Goal: Information Seeking & Learning: Learn about a topic

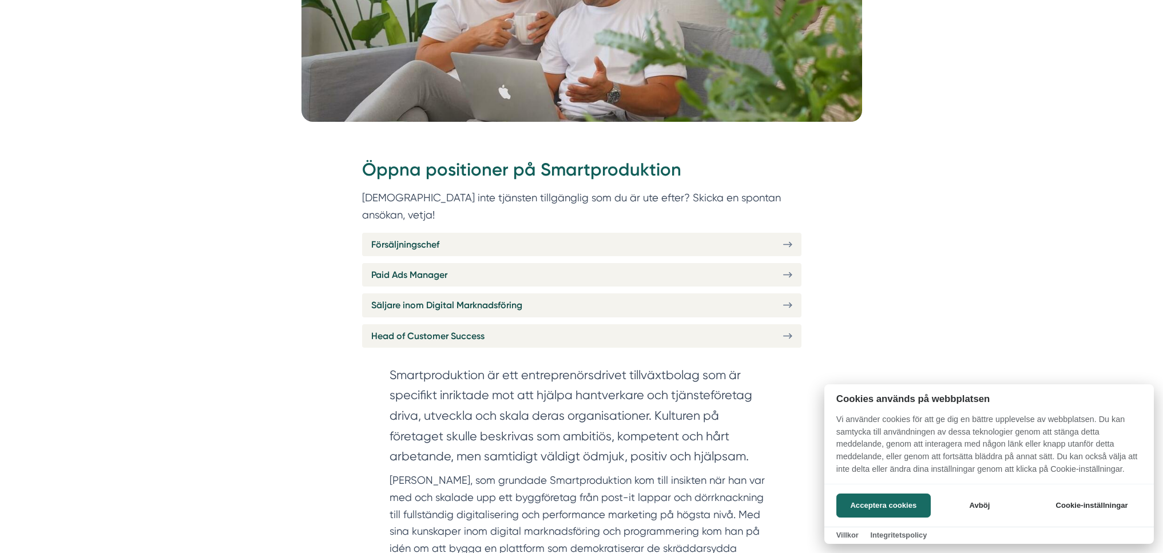
scroll to position [450, 0]
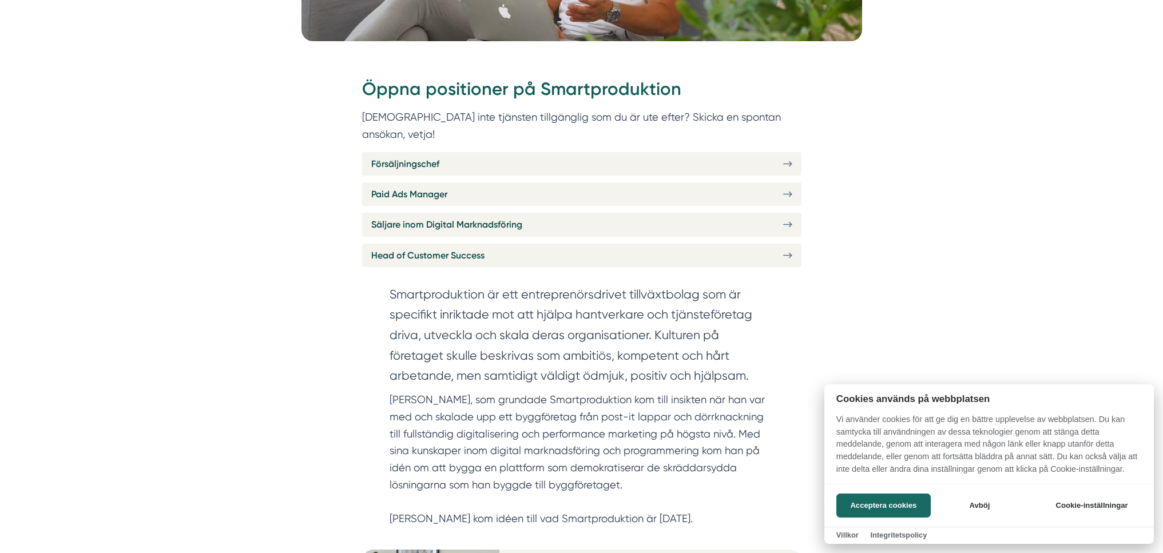
click at [615, 182] on div at bounding box center [581, 276] width 1163 height 553
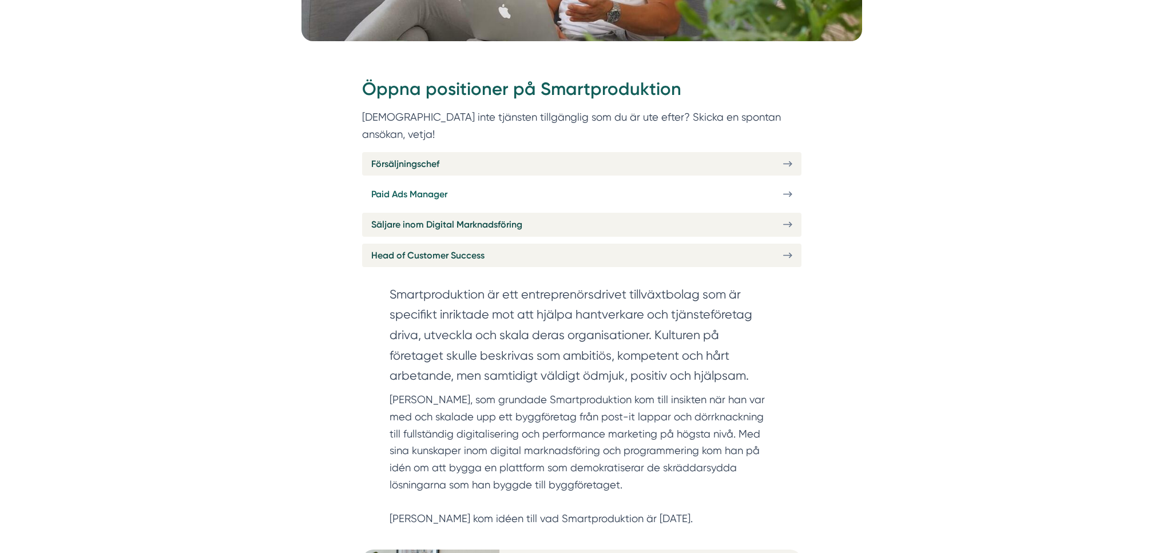
click at [615, 182] on link "Paid Ads Manager" at bounding box center [581, 193] width 439 height 23
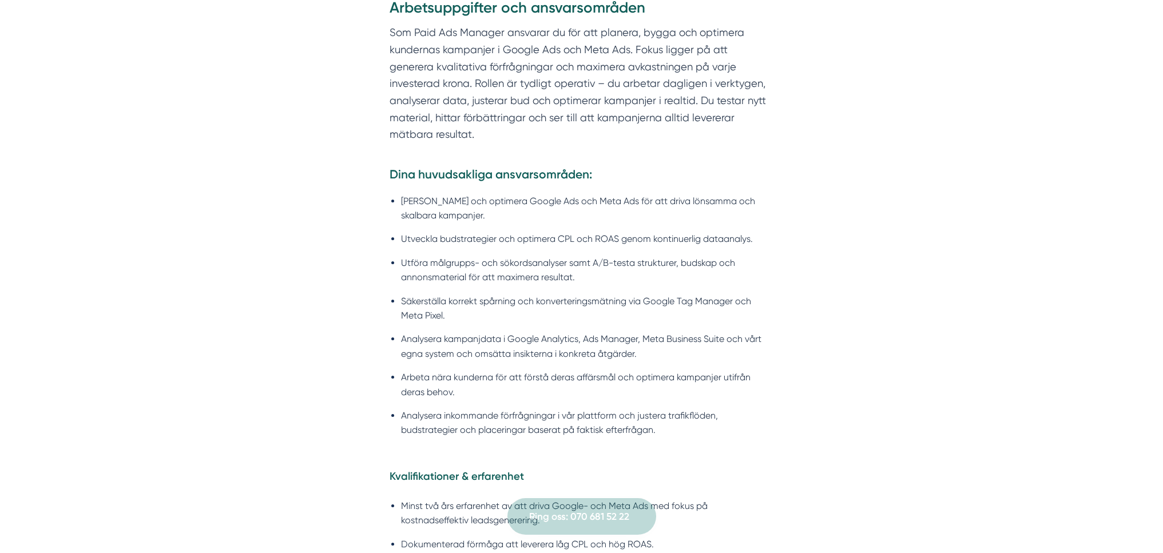
scroll to position [906, 0]
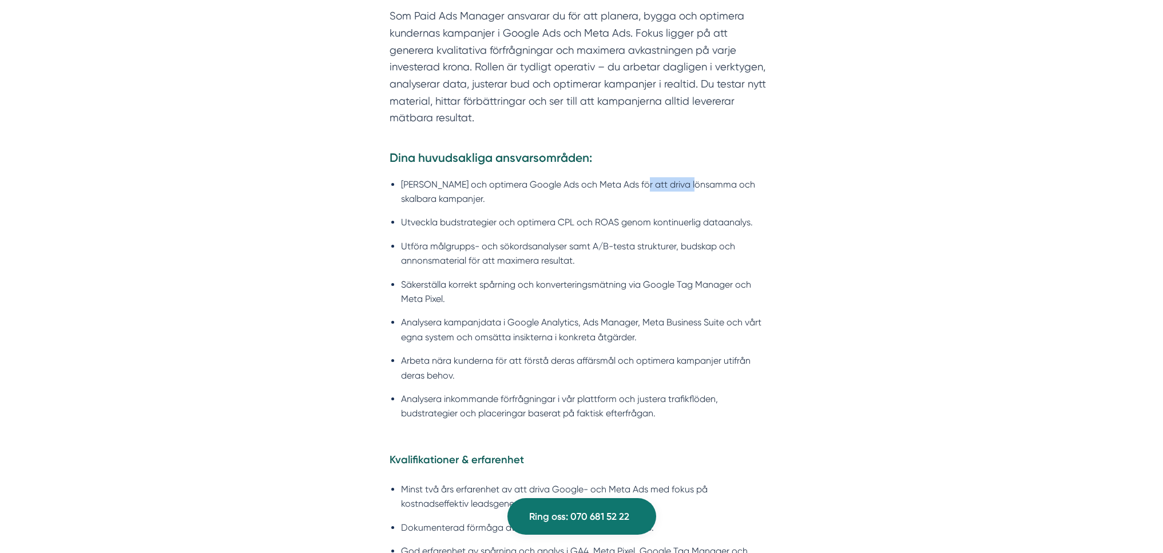
drag, startPoint x: 695, startPoint y: 165, endPoint x: 610, endPoint y: 166, distance: 85.2
click at [622, 177] on li "[PERSON_NAME] och optimera Google Ads och Meta Ads för att driva lönsamma och s…" at bounding box center [587, 191] width 373 height 29
drag, startPoint x: 445, startPoint y: 208, endPoint x: 687, endPoint y: 198, distance: 241.5
click at [676, 215] on li "Utveckla budstrategier och optimera CPL och ROAS genom kontinuerlig dataanalys." at bounding box center [587, 222] width 373 height 14
drag, startPoint x: 717, startPoint y: 199, endPoint x: 544, endPoint y: 203, distance: 172.7
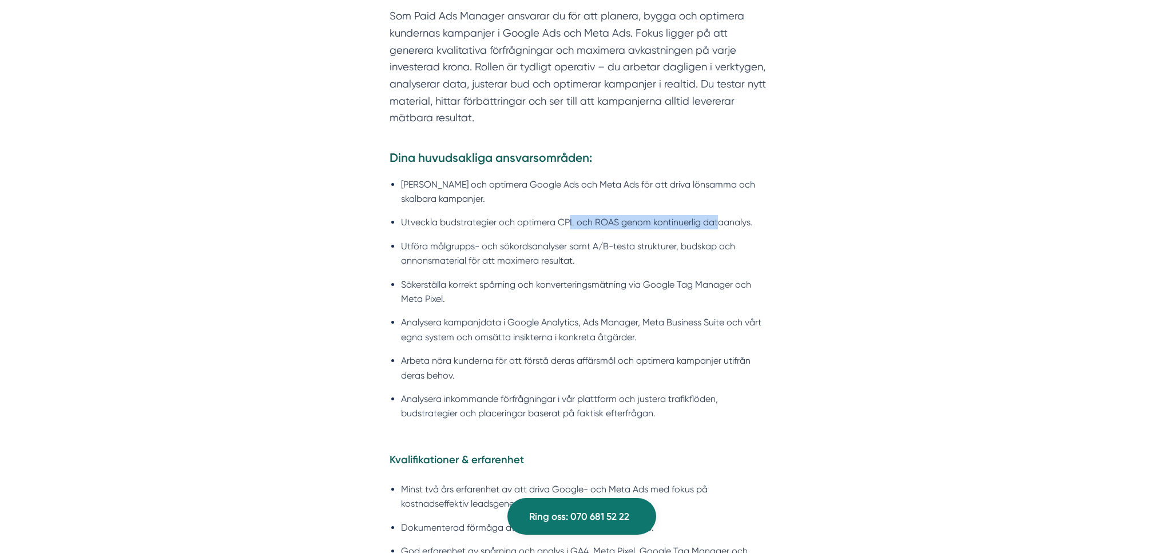
click at [562, 215] on li "Utveckla budstrategier och optimera CPL och ROAS genom kontinuerlig dataanalys." at bounding box center [587, 222] width 373 height 14
drag, startPoint x: 424, startPoint y: 228, endPoint x: 575, endPoint y: 229, distance: 150.4
click at [532, 239] on li "Utföra målgrupps- och sökordsanalyser samt A/B-testa strukturer, budskap och an…" at bounding box center [587, 253] width 373 height 29
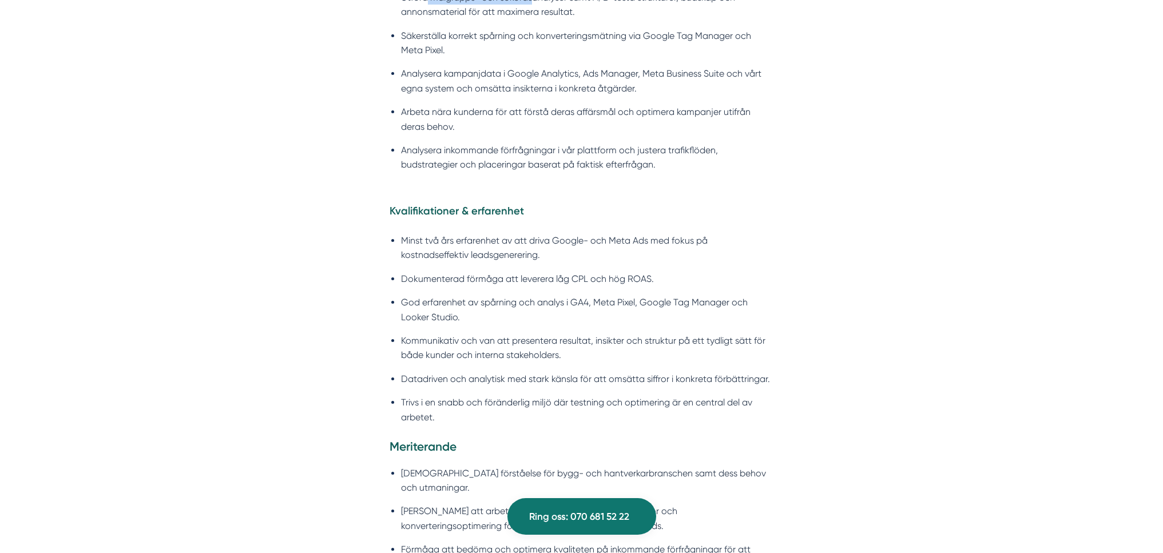
scroll to position [1219, 0]
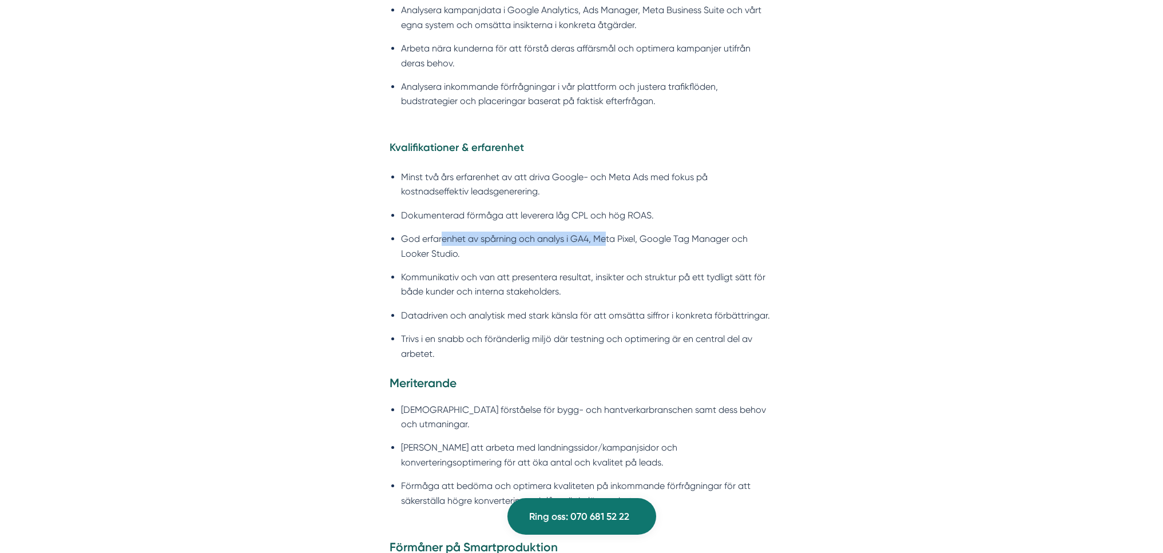
drag, startPoint x: 604, startPoint y: 220, endPoint x: 435, endPoint y: 219, distance: 169.3
click at [440, 232] on li "God erfarenhet av spårning och analys i GA4, Meta Pixel, Google Tag Manager och…" at bounding box center [587, 246] width 373 height 29
drag, startPoint x: 408, startPoint y: 236, endPoint x: 444, endPoint y: 245, distance: 37.3
click at [438, 236] on li "God erfarenhet av spårning och analys i GA4, Meta Pixel, Google Tag Manager och…" at bounding box center [587, 246] width 373 height 29
drag, startPoint x: 429, startPoint y: 266, endPoint x: 523, endPoint y: 260, distance: 93.5
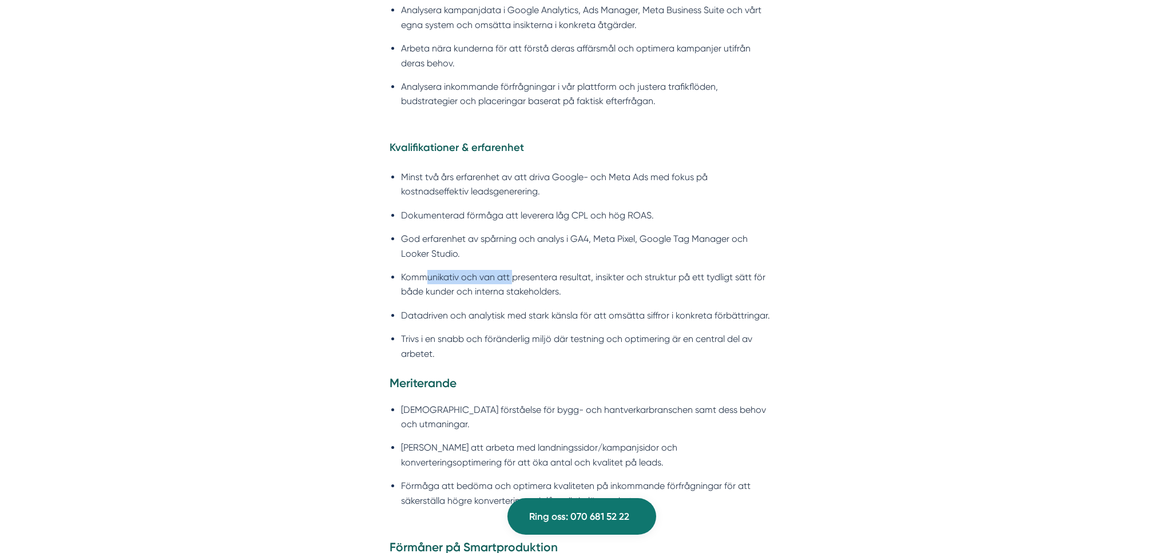
click at [522, 270] on li "Kommunikativ och van att presentera resultat, insikter och struktur på ett tydl…" at bounding box center [587, 284] width 373 height 29
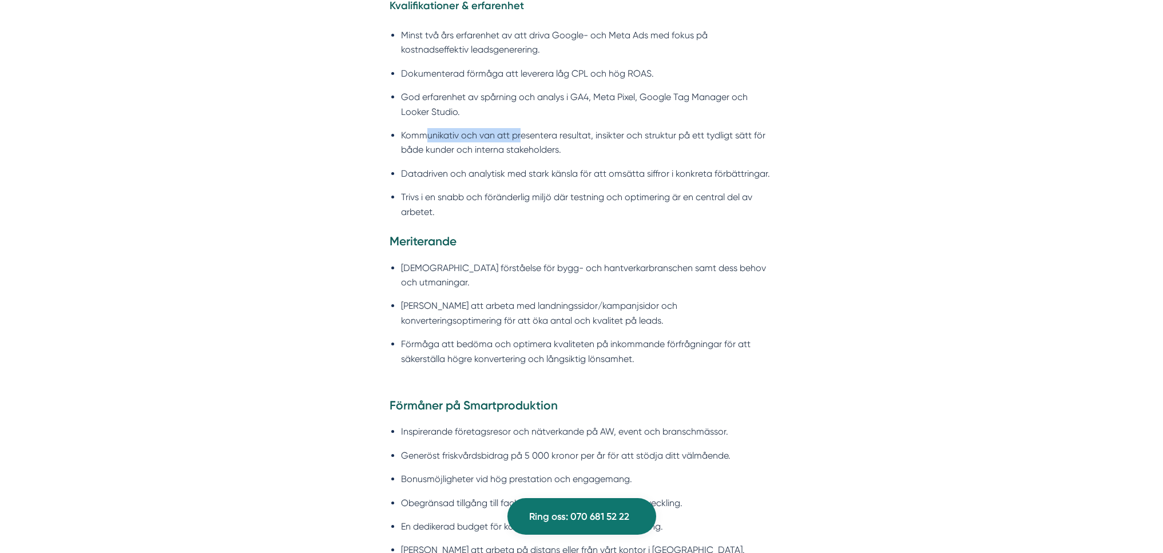
scroll to position [1361, 0]
drag, startPoint x: 643, startPoint y: 249, endPoint x: 480, endPoint y: 259, distance: 163.3
click at [491, 260] on li "[DEMOGRAPHIC_DATA] förståelse för bygg- och hantverkarbranschen samt dess behov…" at bounding box center [587, 274] width 373 height 29
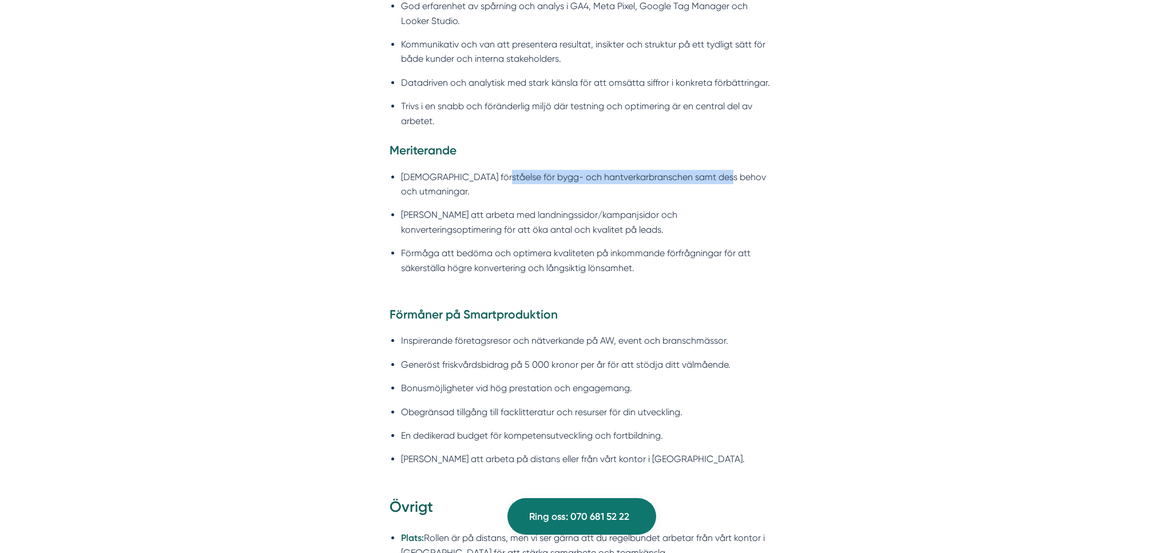
scroll to position [1453, 0]
drag, startPoint x: 419, startPoint y: 332, endPoint x: 560, endPoint y: 327, distance: 140.7
click at [557, 356] on li "Generöst friskvårdsbidrag på 5 000 kronor per år för att stödja ditt välmående." at bounding box center [587, 363] width 373 height 14
drag, startPoint x: 569, startPoint y: 348, endPoint x: 480, endPoint y: 349, distance: 88.6
click at [481, 379] on li "Bonusmöjligheter vid hög prestation och engagemang." at bounding box center [587, 386] width 373 height 14
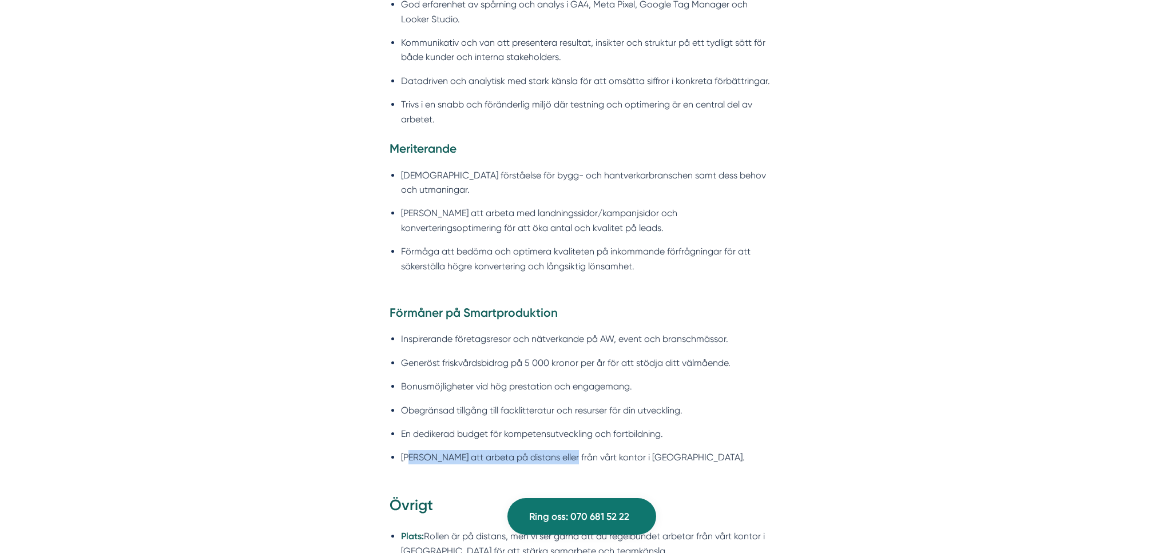
drag, startPoint x: 421, startPoint y: 426, endPoint x: 589, endPoint y: 427, distance: 168.1
click at [570, 450] on li "[PERSON_NAME] att arbeta på distans eller från vårt kontor i [GEOGRAPHIC_DATA]." at bounding box center [587, 457] width 373 height 14
drag, startPoint x: 636, startPoint y: 430, endPoint x: 509, endPoint y: 423, distance: 127.7
click at [513, 450] on li "[PERSON_NAME] att arbeta på distans eller från vårt kontor i [GEOGRAPHIC_DATA]." at bounding box center [587, 457] width 373 height 14
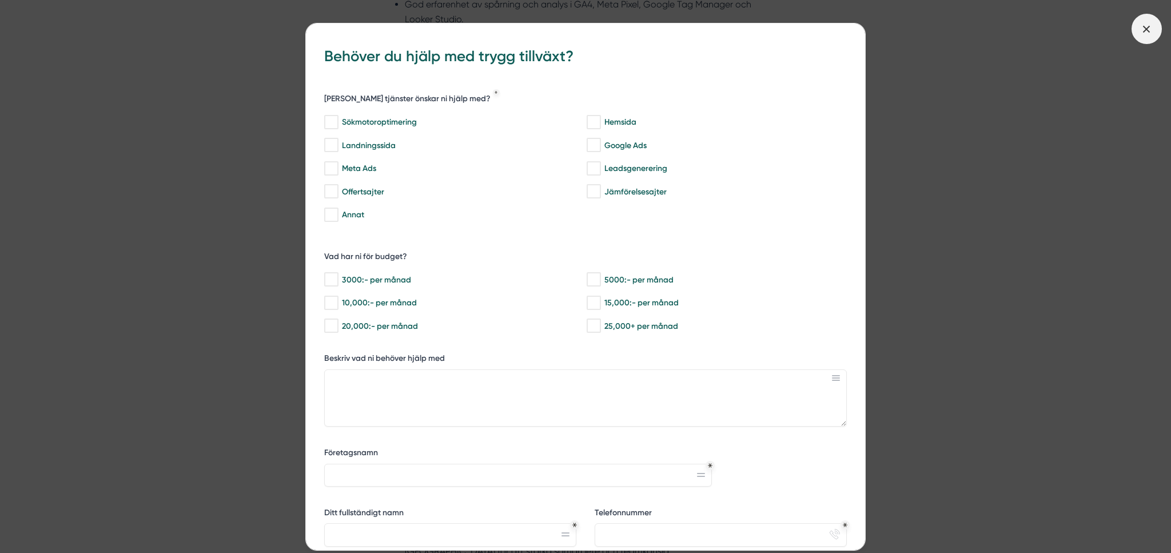
click at [1140, 29] on icon at bounding box center [1146, 29] width 13 height 13
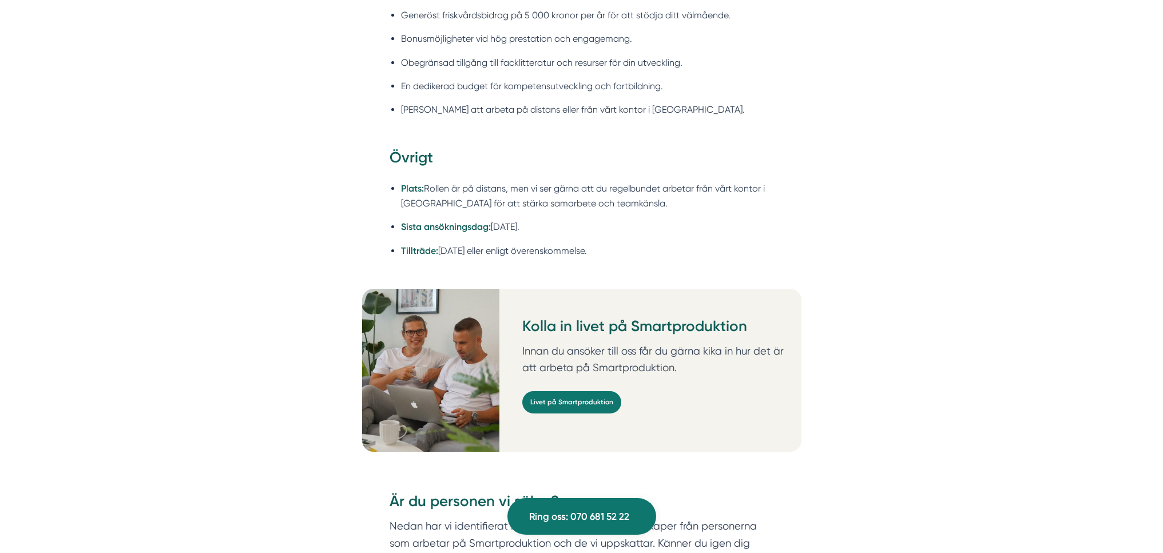
scroll to position [1947, 0]
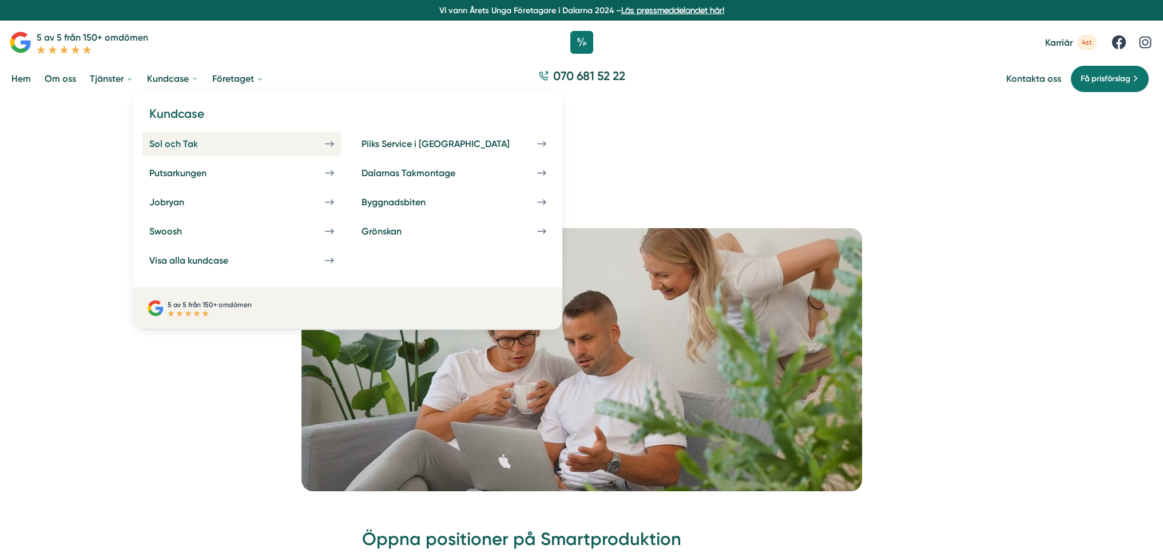
click at [177, 148] on div "Sol och Tak" at bounding box center [187, 143] width 76 height 11
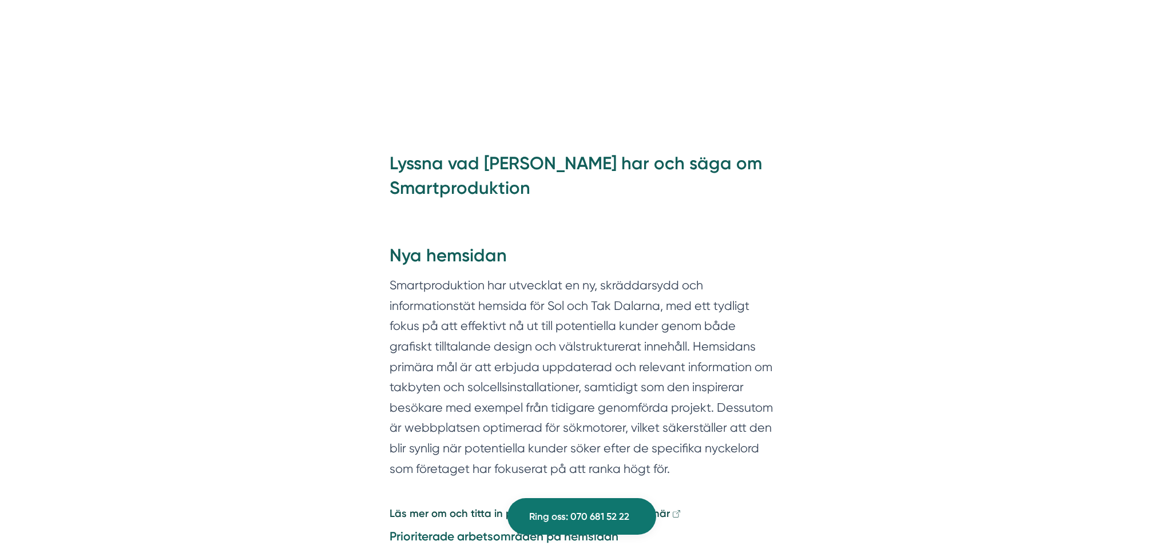
scroll to position [1080, 0]
